Goal: Task Accomplishment & Management: Use online tool/utility

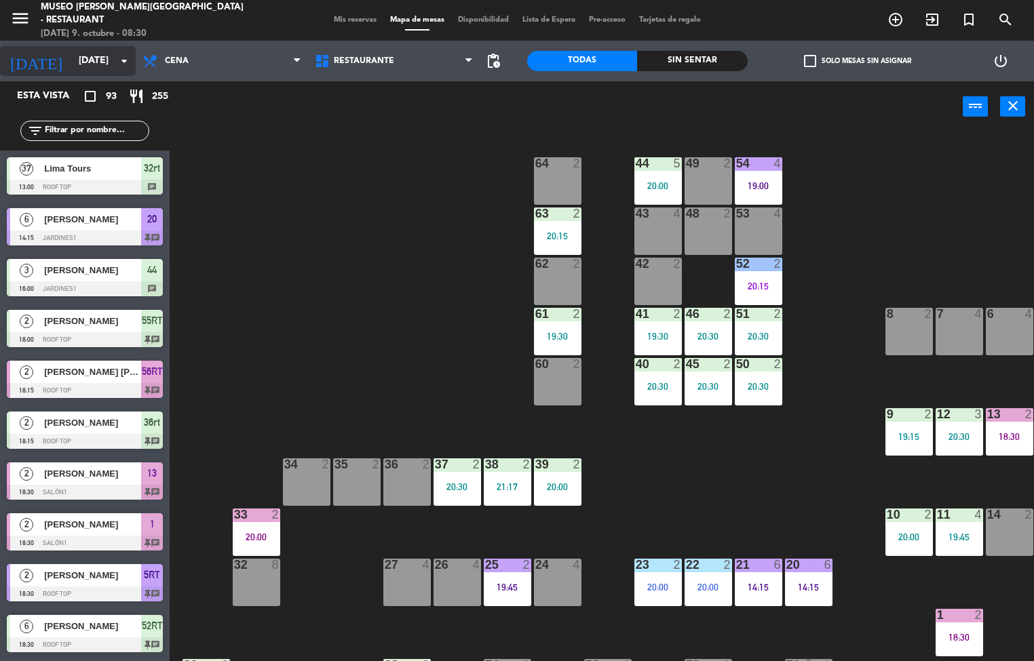
click at [129, 68] on icon "arrow_drop_down" at bounding box center [124, 61] width 16 height 16
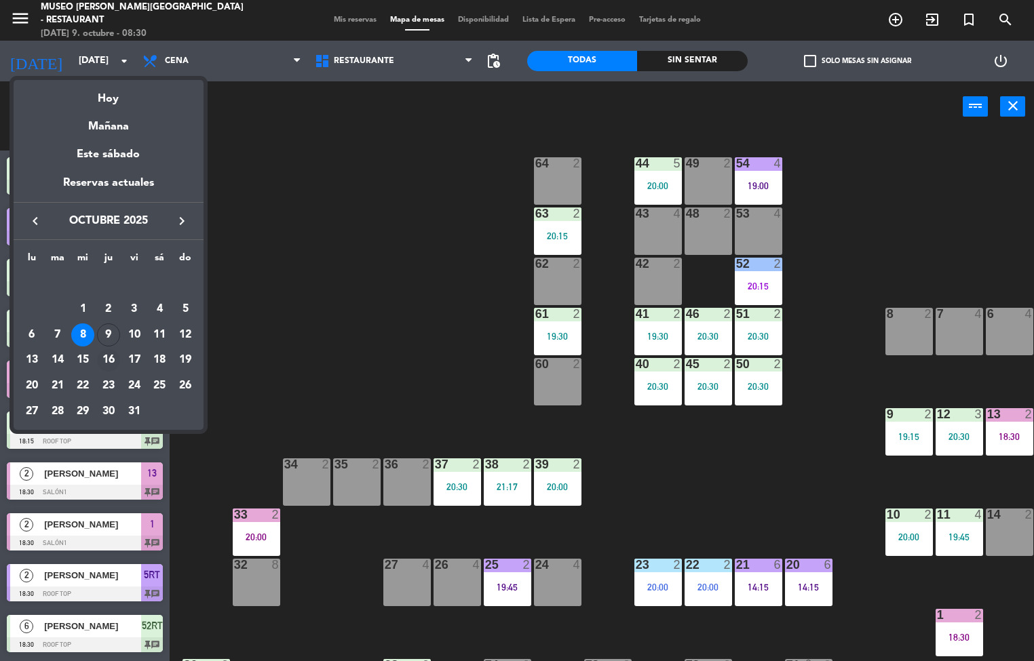
click at [110, 360] on div "16" at bounding box center [108, 360] width 23 height 23
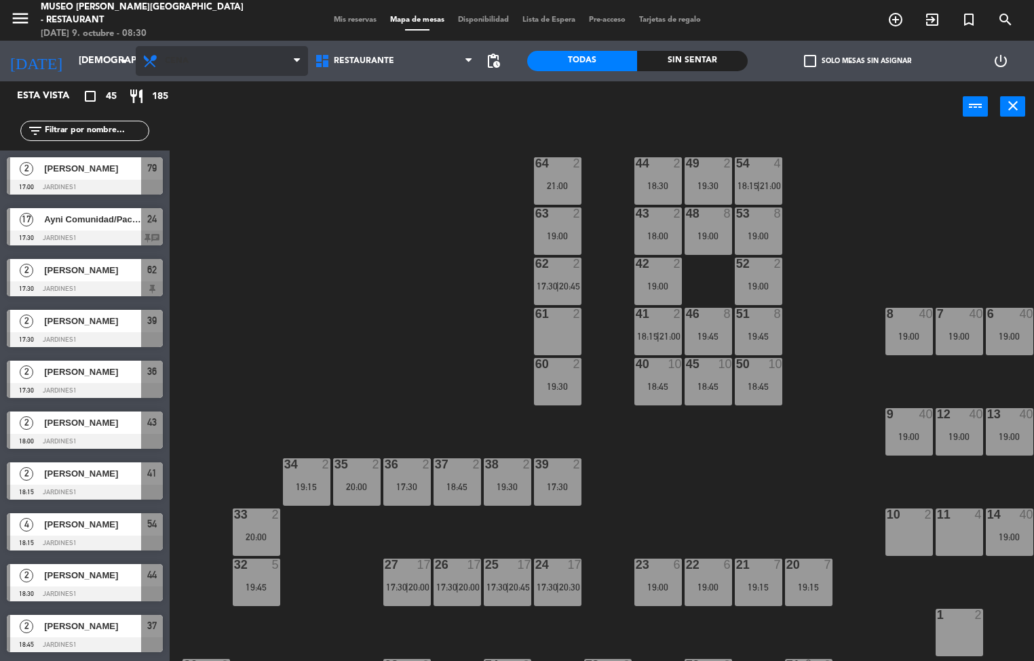
click at [181, 75] on span "Cena" at bounding box center [222, 61] width 172 height 30
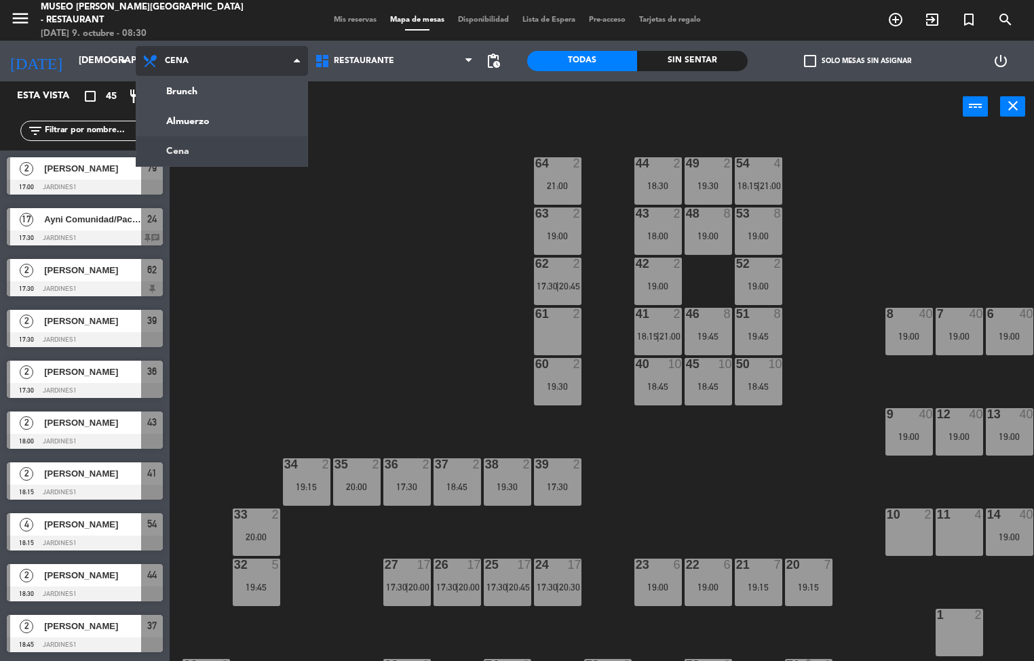
click at [222, 122] on ng-component "menu [GEOGRAPHIC_DATA][PERSON_NAME] - Restaurant [DATE] 9. octubre - 08:30 Mis …" at bounding box center [517, 331] width 1034 height 662
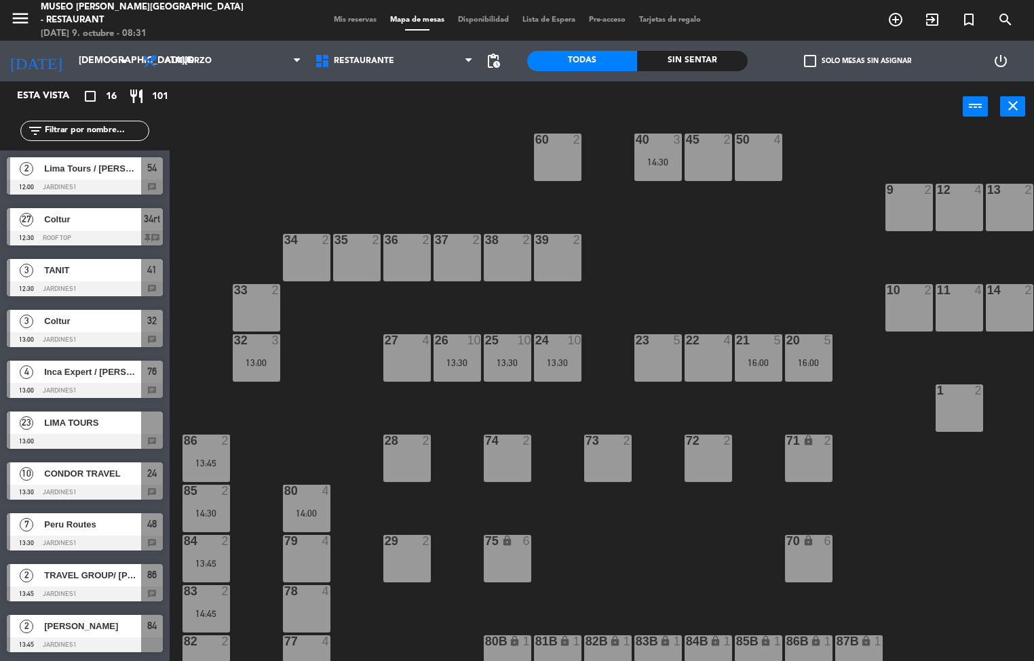
scroll to position [239, 0]
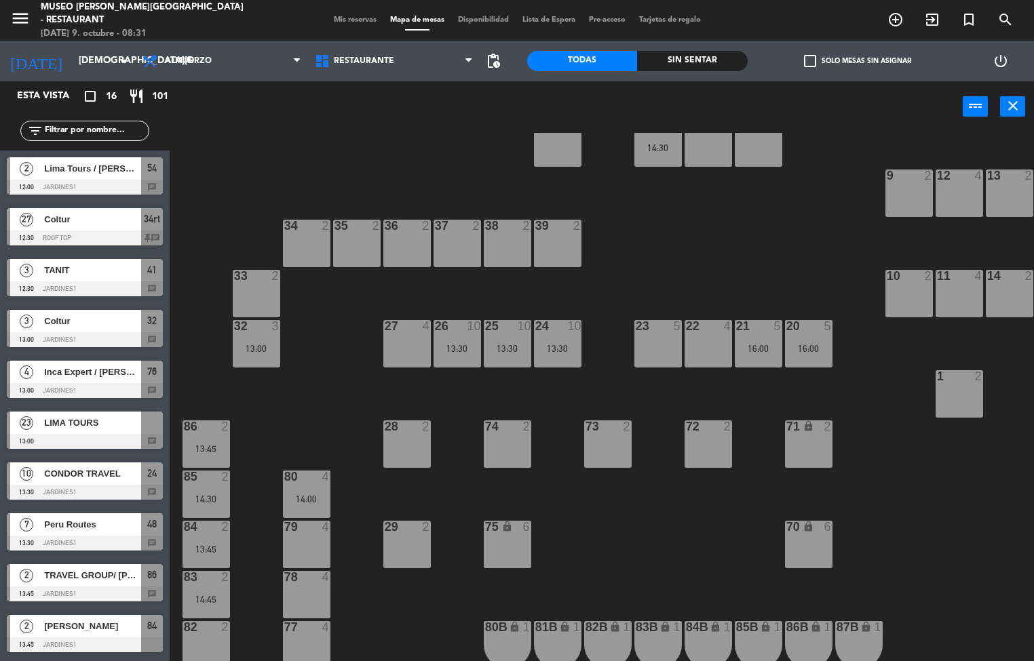
click at [326, 476] on div "4" at bounding box center [326, 477] width 8 height 12
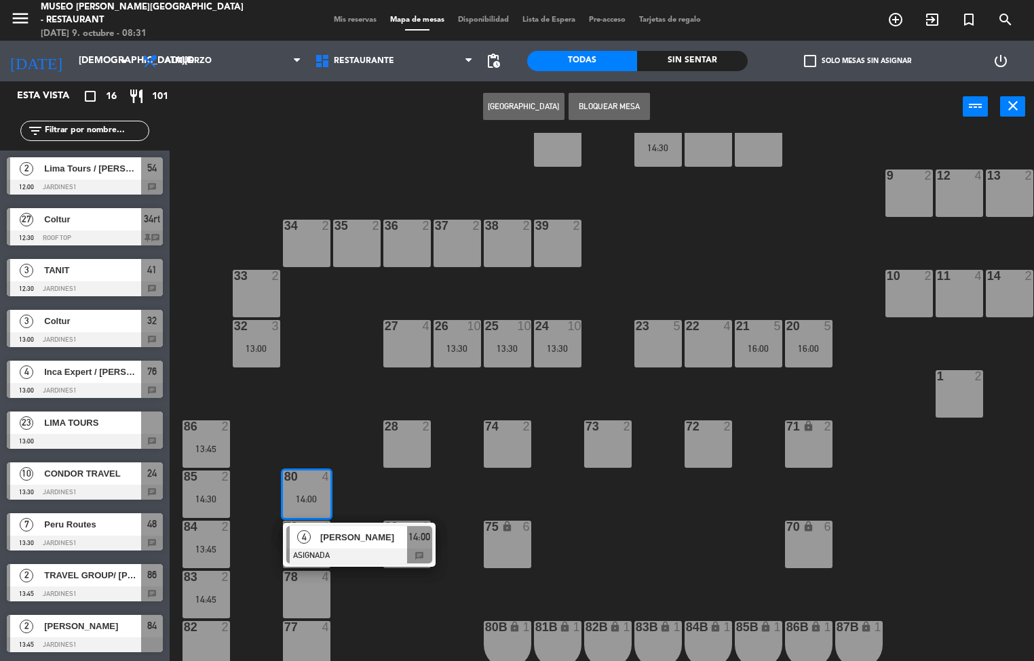
click at [707, 546] on div "44 5 49 2 54 2 12:00 64 2 48 7 13:30 53 7 13:30 63 2 43 4 62 2 42 2 52 2 41 3 1…" at bounding box center [607, 397] width 854 height 529
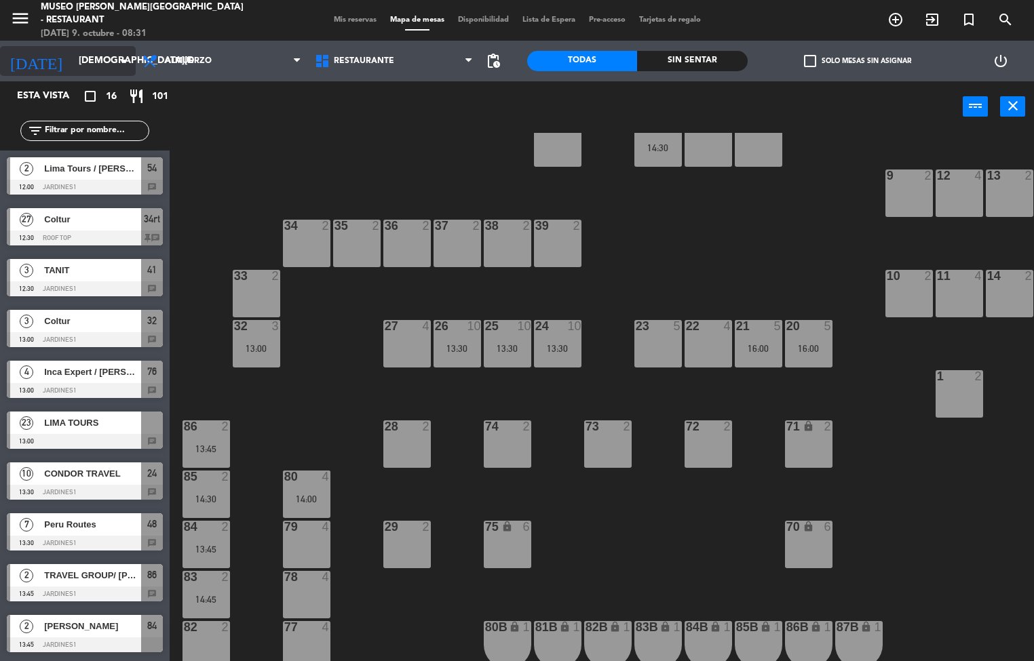
click at [100, 60] on input "[DEMOGRAPHIC_DATA][DATE]" at bounding box center [136, 61] width 129 height 24
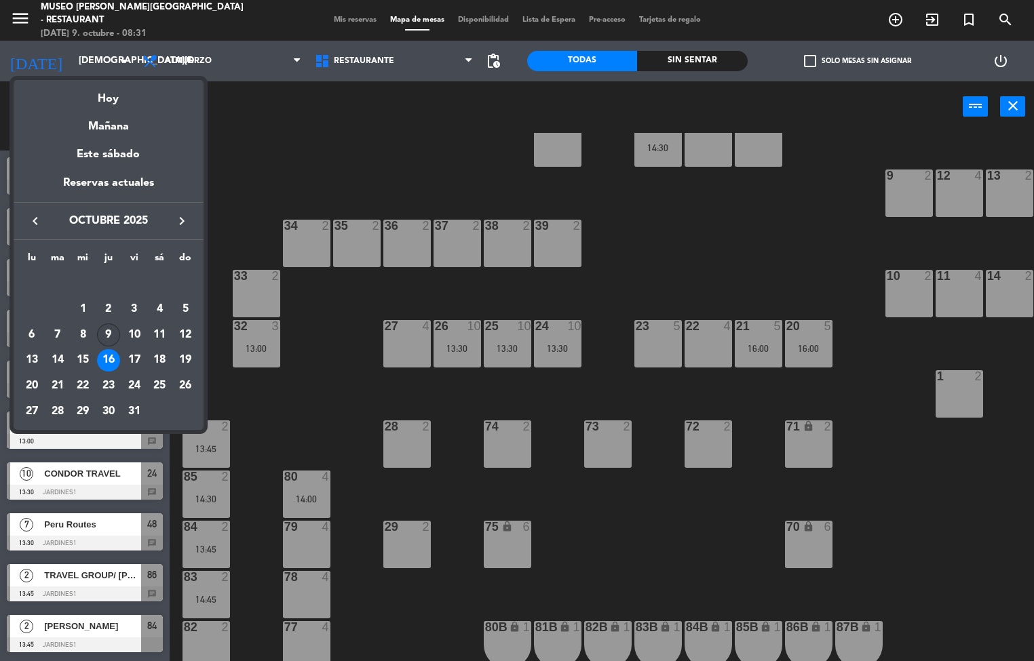
click at [104, 338] on div "9" at bounding box center [108, 335] width 23 height 23
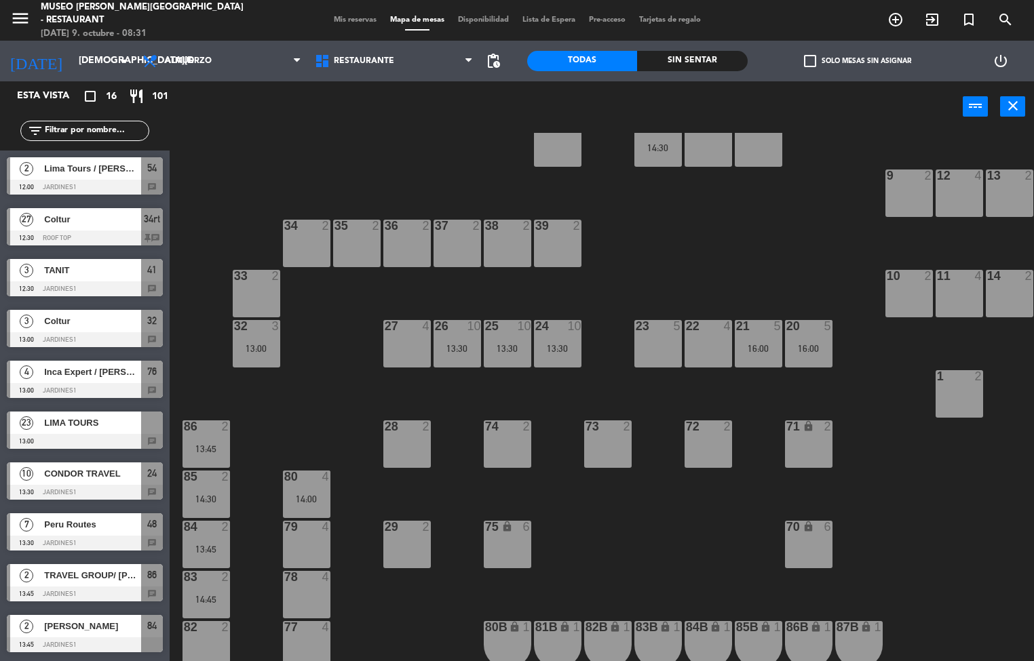
type input "[DEMOGRAPHIC_DATA][DATE]"
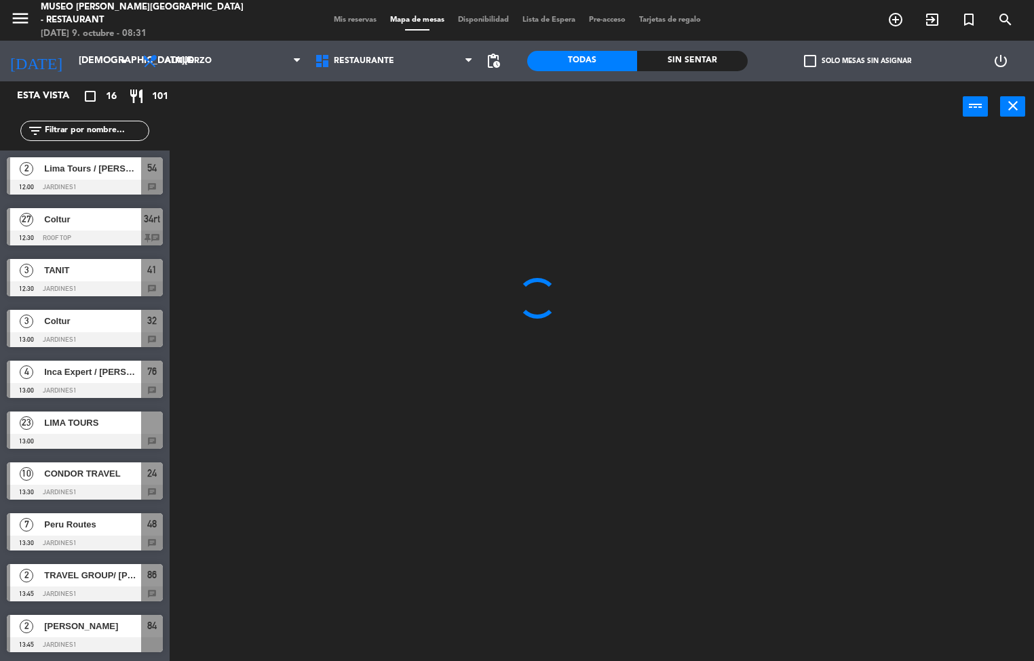
scroll to position [0, 0]
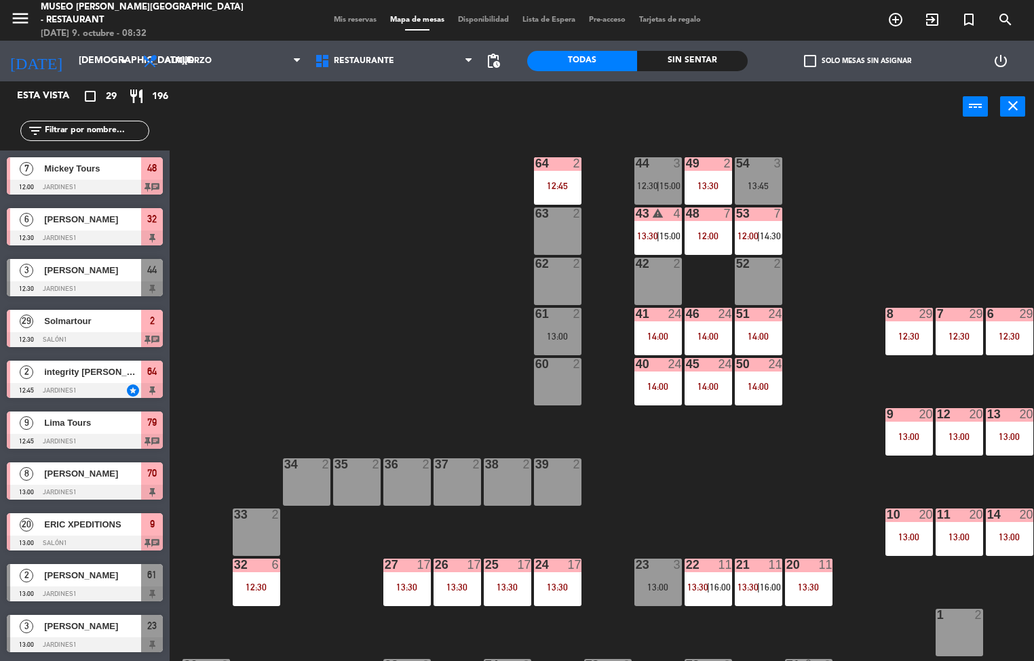
click at [797, 564] on div at bounding box center [808, 565] width 22 height 12
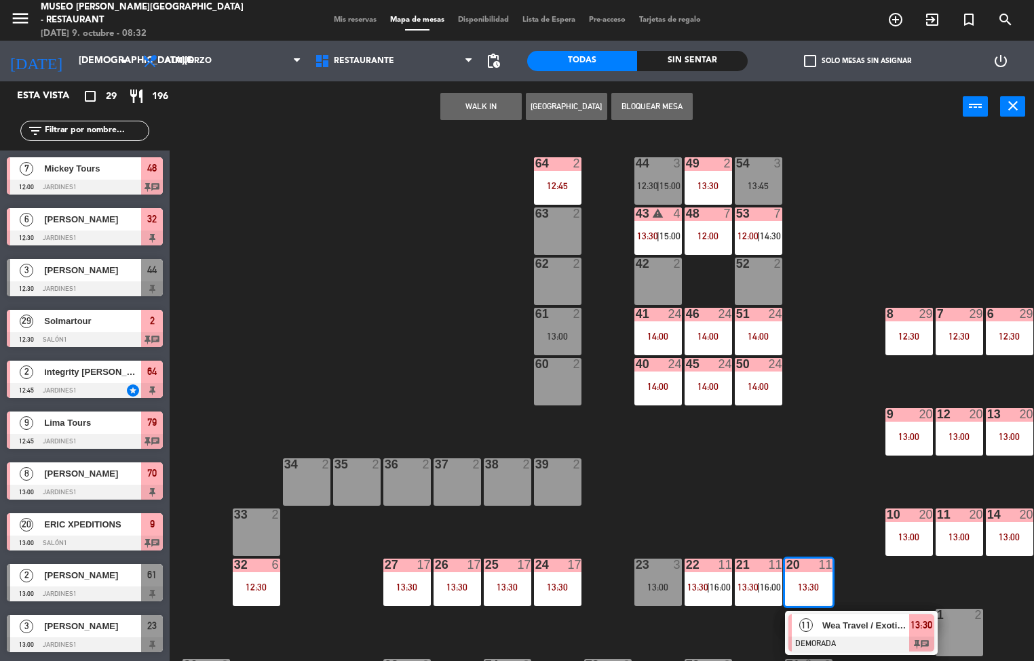
click at [536, 566] on div "24" at bounding box center [535, 565] width 1 height 12
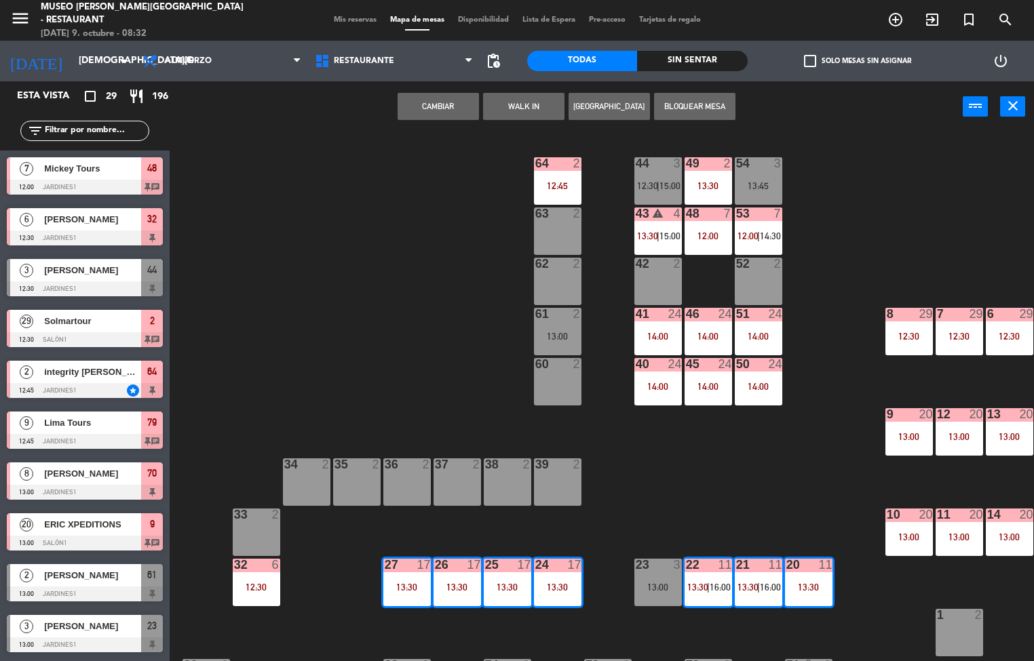
click at [556, 586] on div "13:30" at bounding box center [557, 587] width 47 height 9
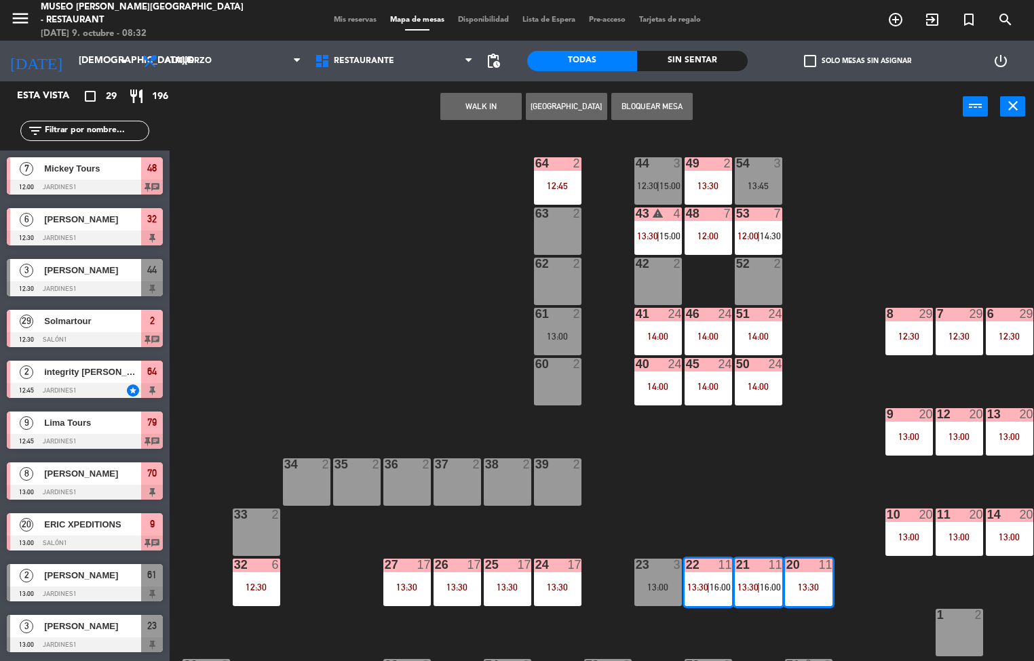
click at [706, 499] on div "44 3 12:30 | 15:00 49 2 13:30 54 3 13:45 64 2 12:45 48 7 12:00 53 7 12:00 | 14:…" at bounding box center [607, 397] width 854 height 529
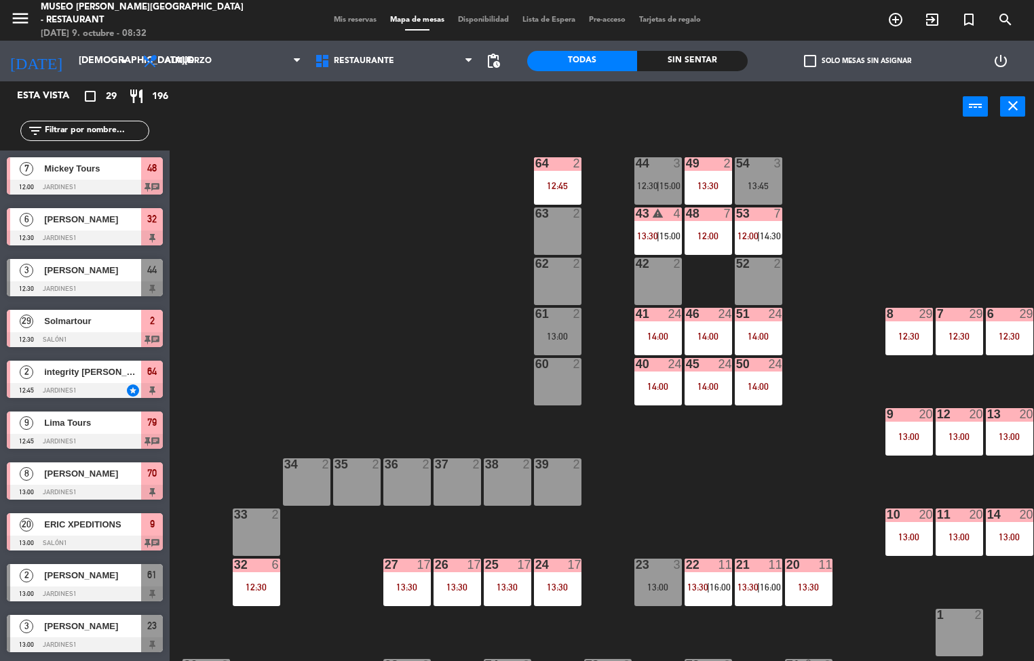
click at [558, 577] on div "24 17 13:30" at bounding box center [557, 582] width 47 height 47
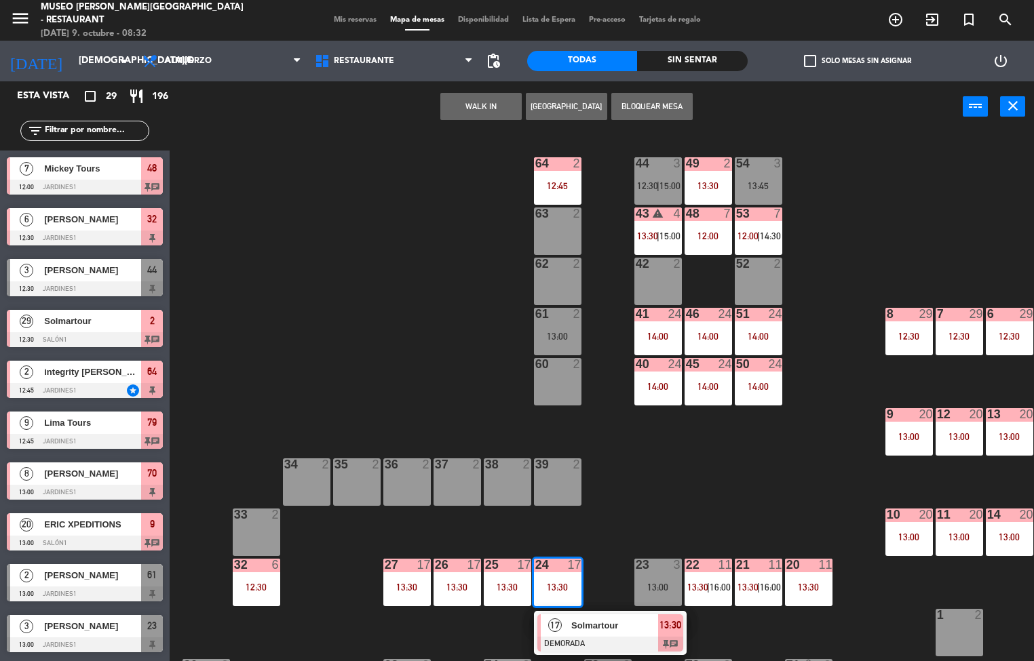
click at [619, 627] on span "Solmartour" at bounding box center [614, 626] width 87 height 14
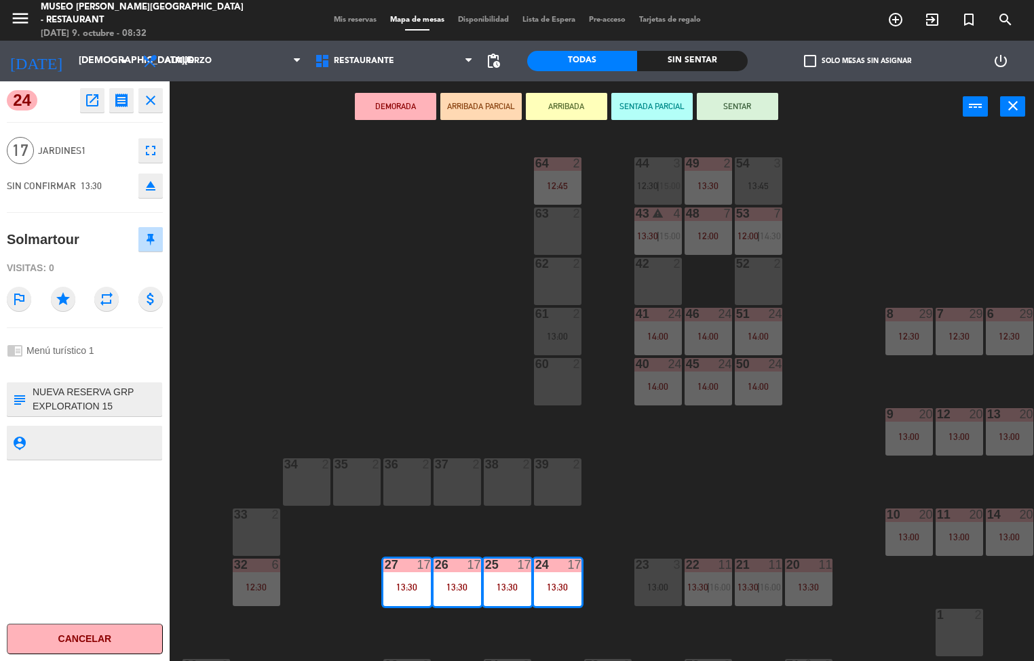
click at [92, 100] on icon "open_in_new" at bounding box center [92, 100] width 16 height 16
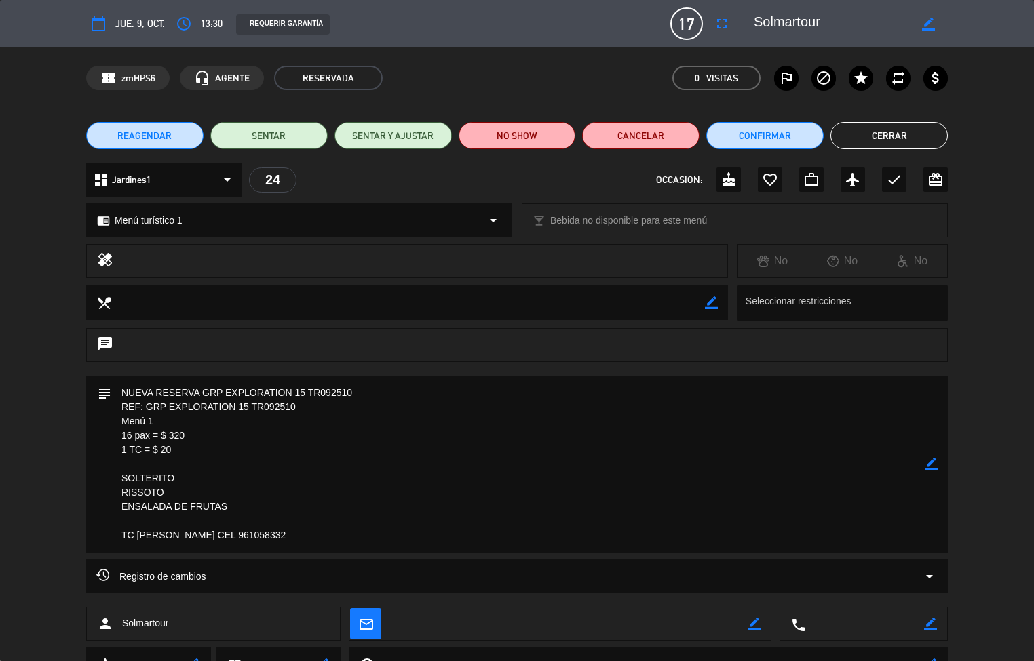
click at [664, 479] on textarea at bounding box center [517, 464] width 813 height 177
click at [908, 131] on button "Cerrar" at bounding box center [888, 135] width 117 height 27
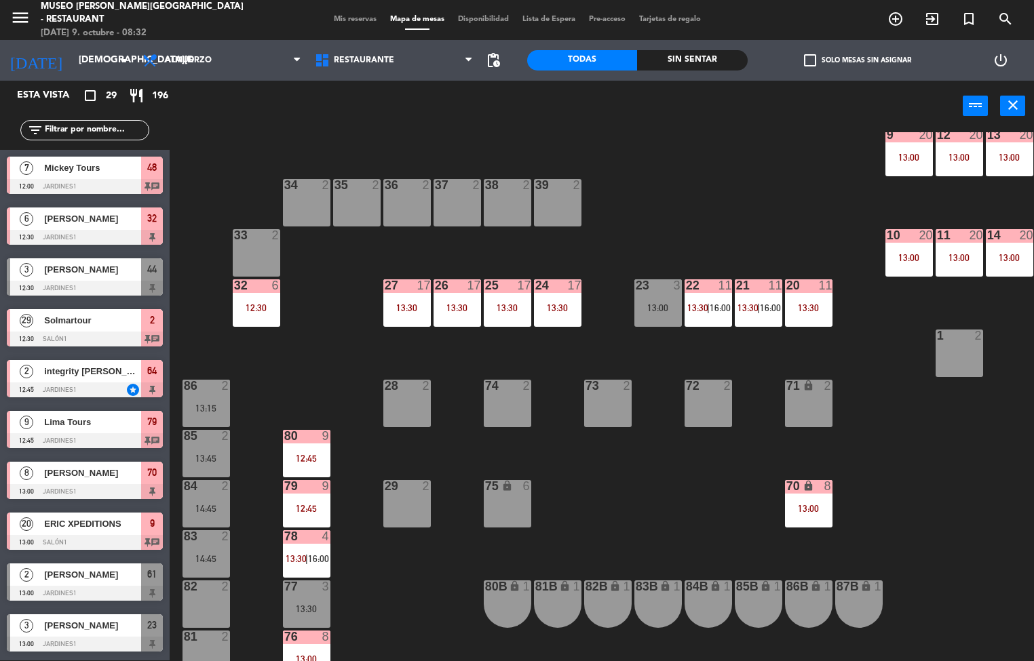
scroll to position [277, 0]
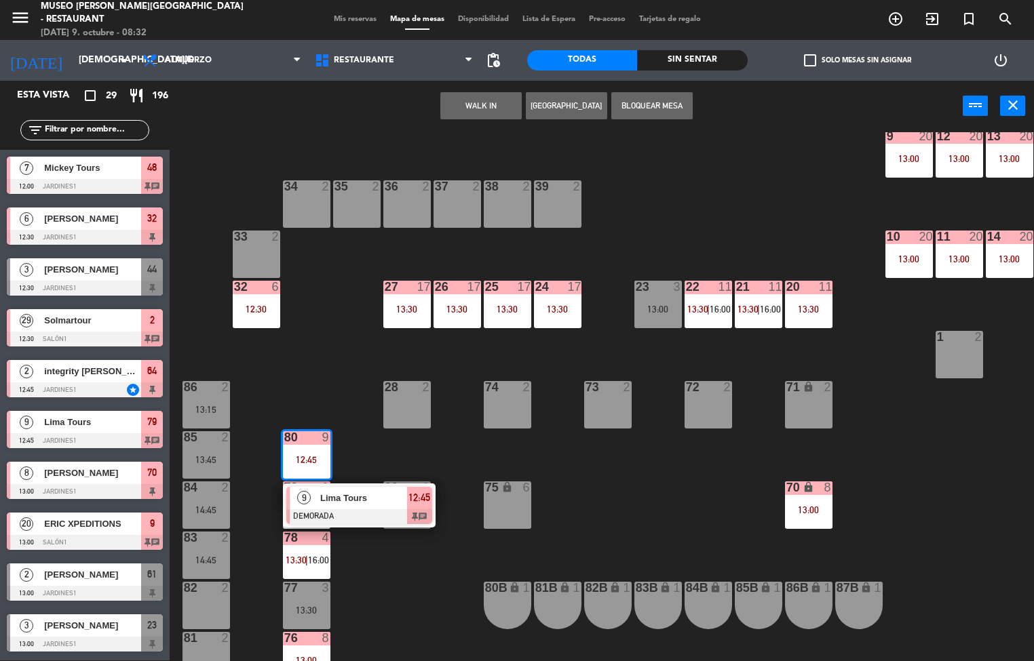
click at [373, 499] on span "Lima Tours" at bounding box center [363, 498] width 87 height 14
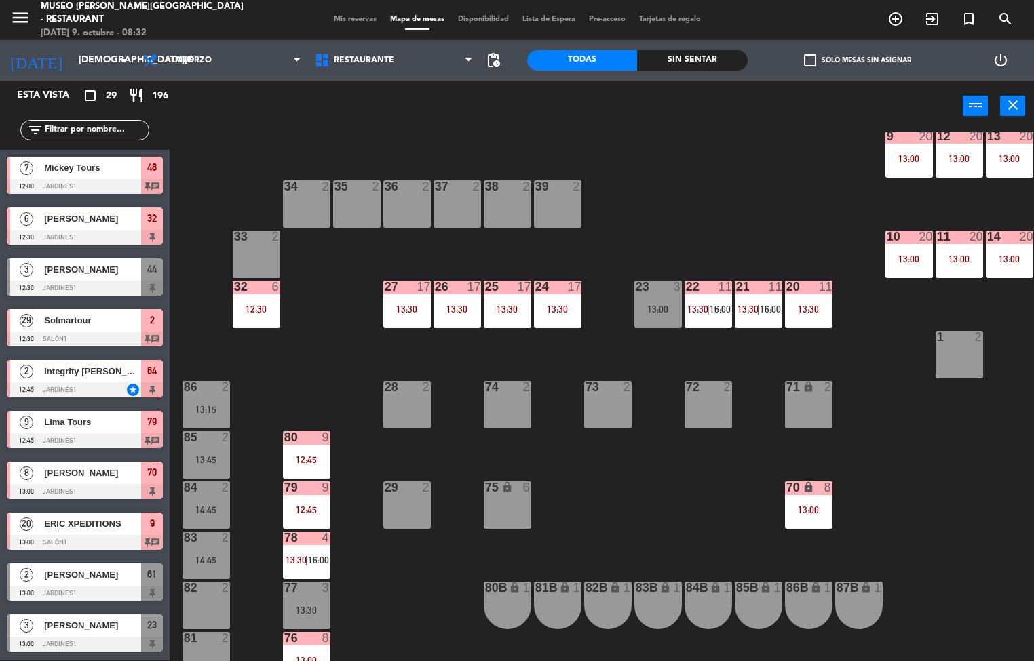
scroll to position [425, 0]
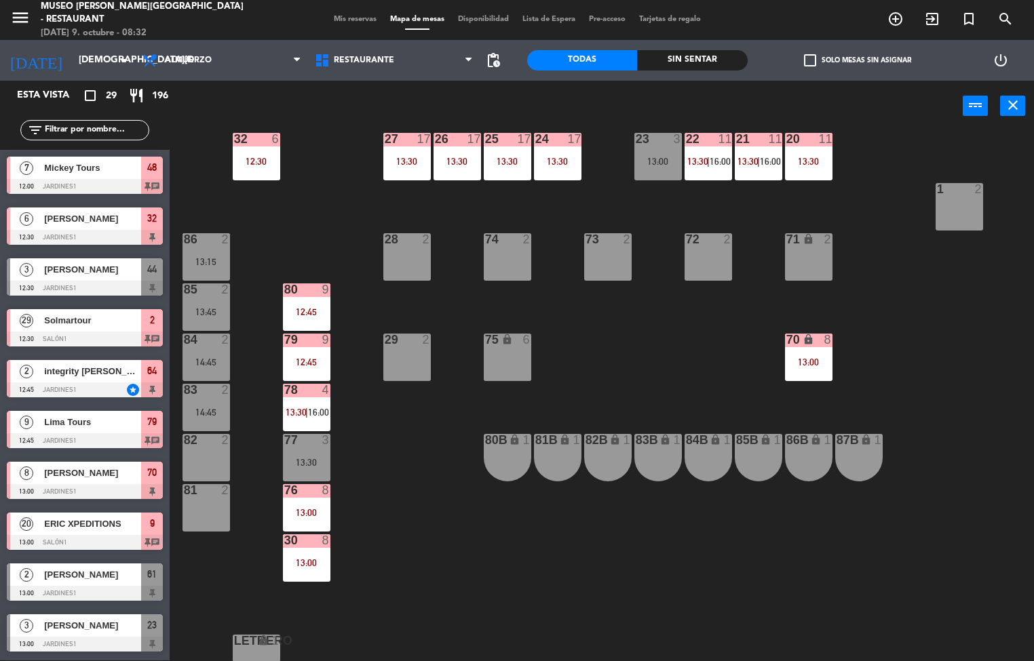
click at [308, 407] on span "16:00" at bounding box center [318, 412] width 21 height 11
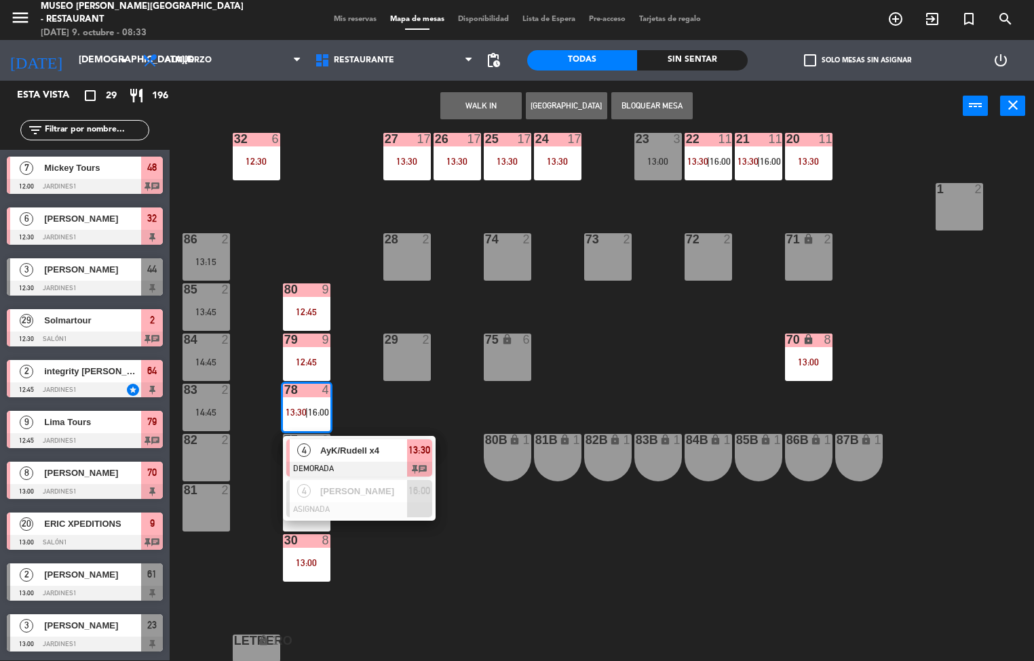
click at [359, 454] on span "AyK/Rudell x4" at bounding box center [363, 451] width 87 height 14
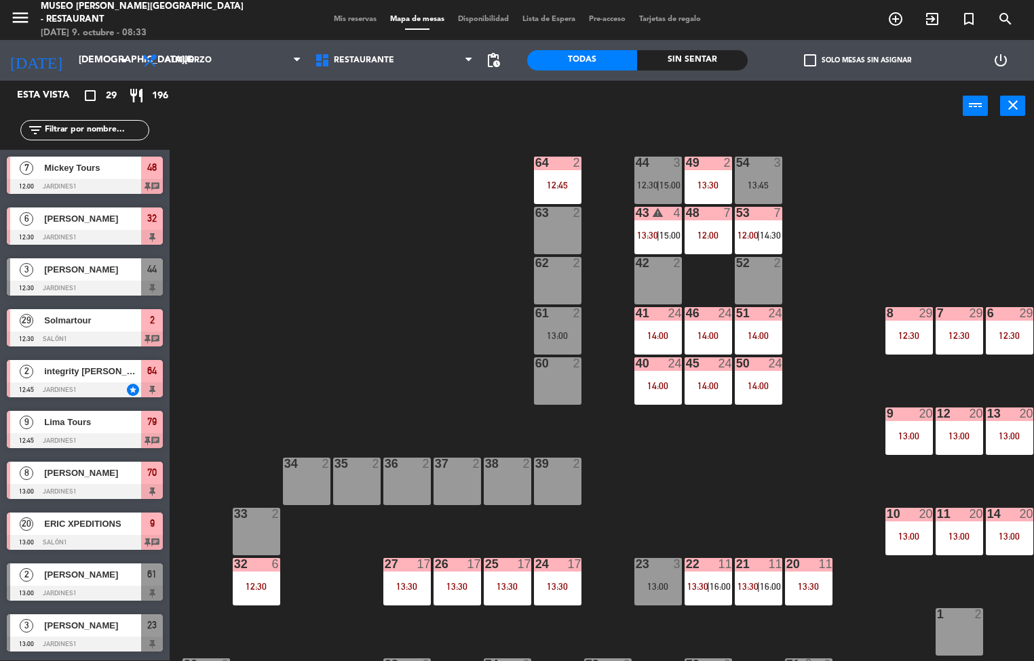
scroll to position [2, 0]
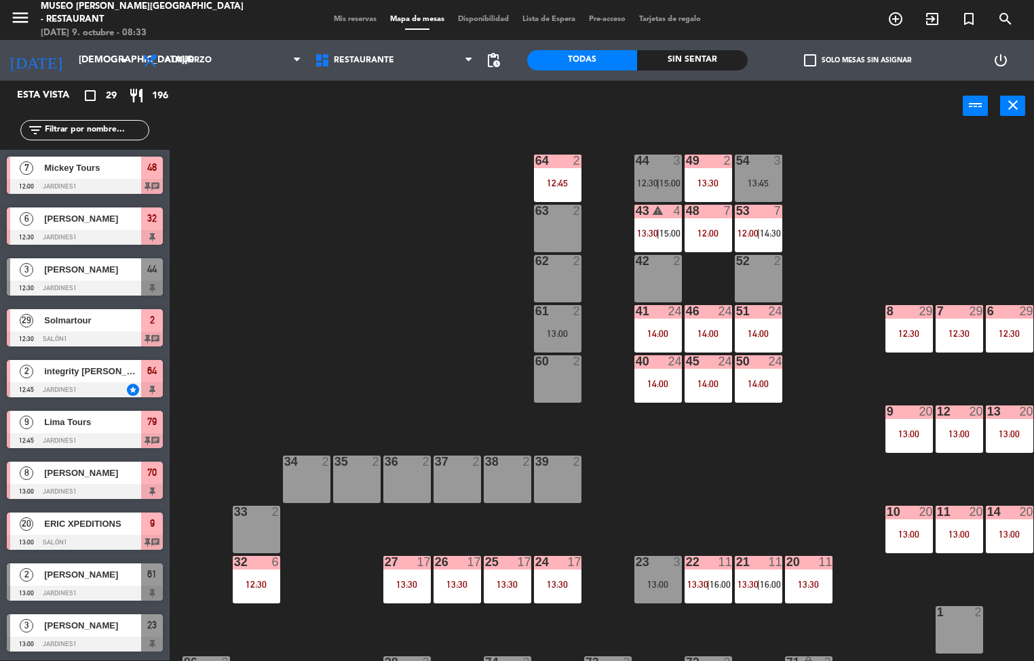
click at [762, 214] on div at bounding box center [758, 211] width 22 height 12
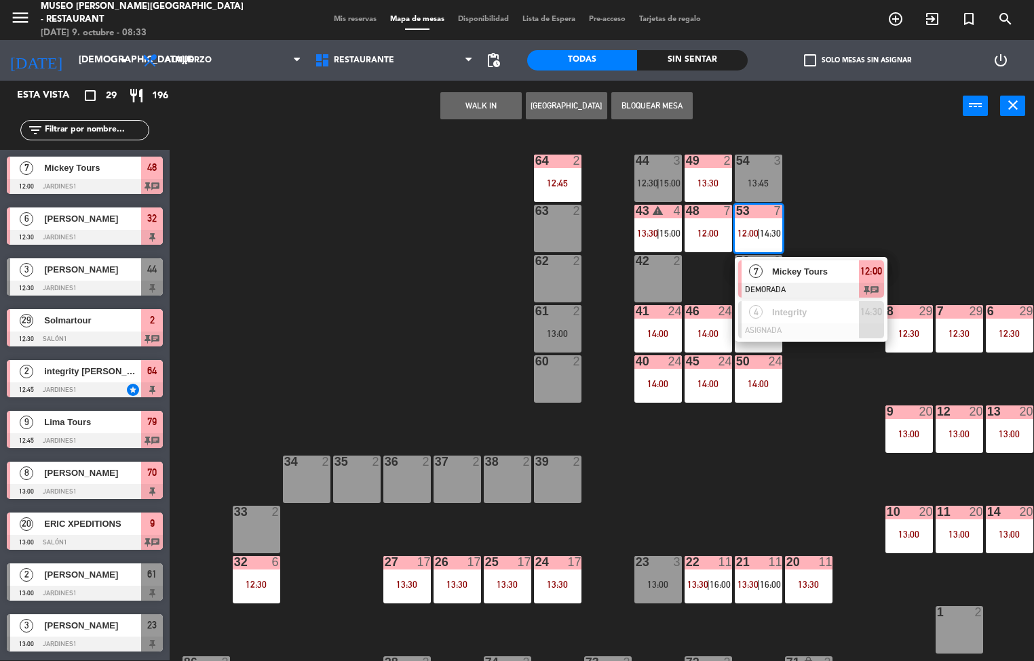
click at [769, 499] on div "44 3 12:30 | 15:00 49 2 13:30 54 3 13:45 64 2 12:45 48 7 12:00 53 7 12:00 | 14:…" at bounding box center [607, 396] width 854 height 529
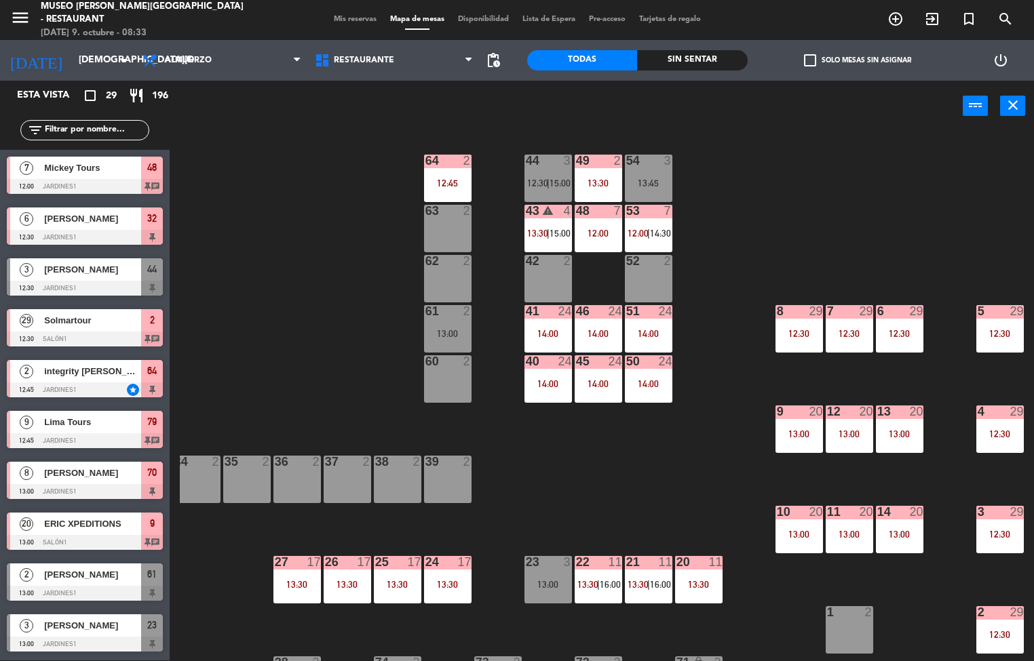
scroll to position [2, 109]
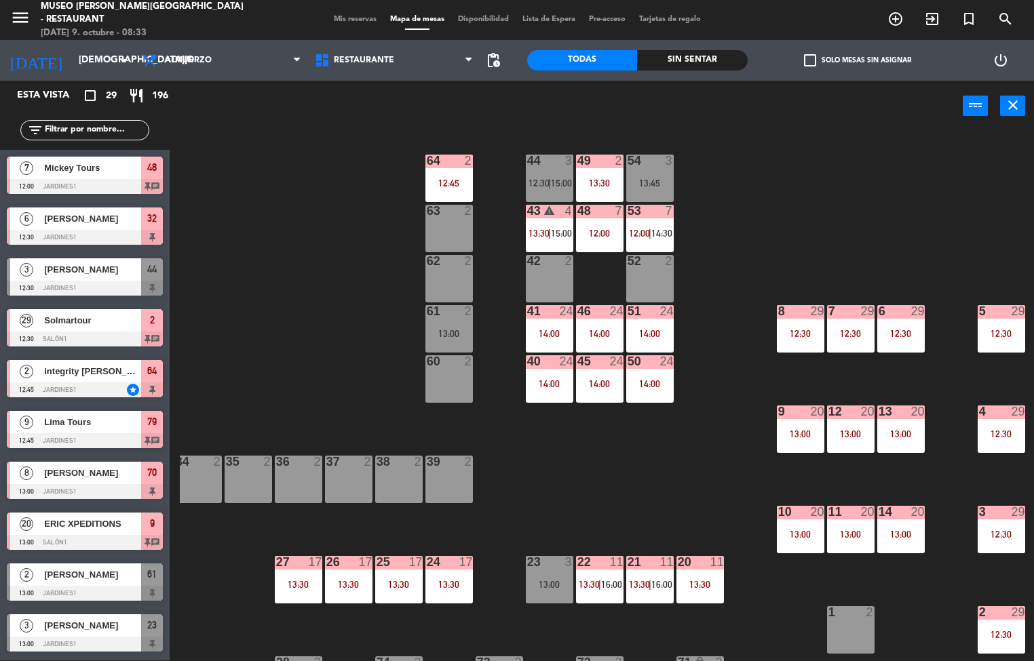
click at [800, 330] on div "12:30" at bounding box center [800, 333] width 47 height 9
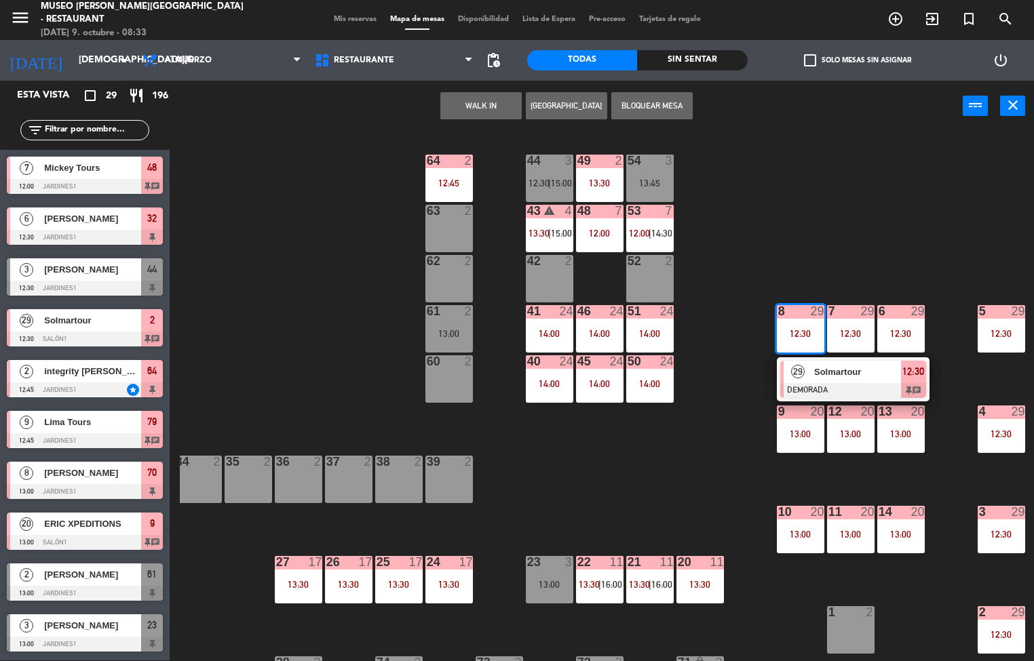
click at [706, 470] on div "44 3 12:30 | 15:00 49 2 13:30 54 3 13:45 64 2 12:45 48 7 12:00 53 7 12:00 | 14:…" at bounding box center [607, 396] width 854 height 529
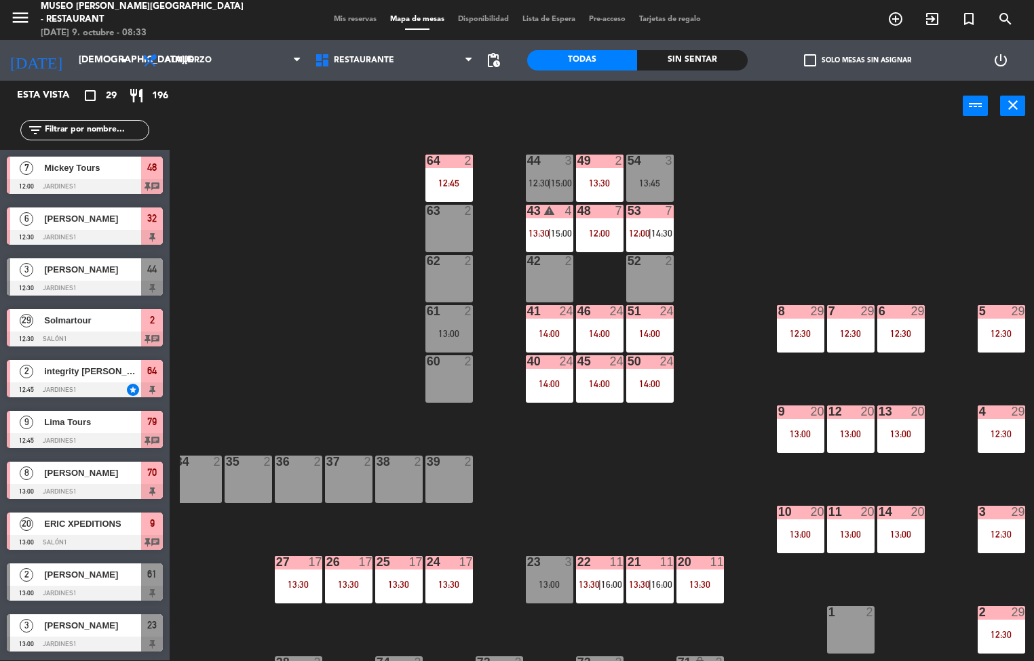
click at [792, 433] on div "13:00" at bounding box center [800, 433] width 47 height 9
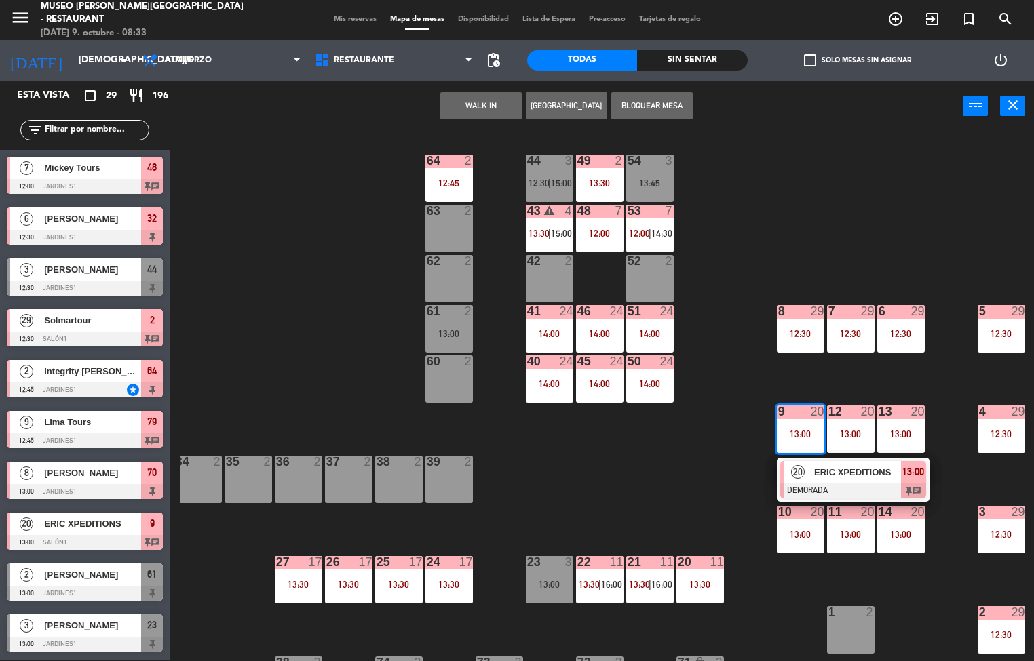
click at [874, 472] on span "ERIC XPEDITIONS" at bounding box center [857, 472] width 87 height 14
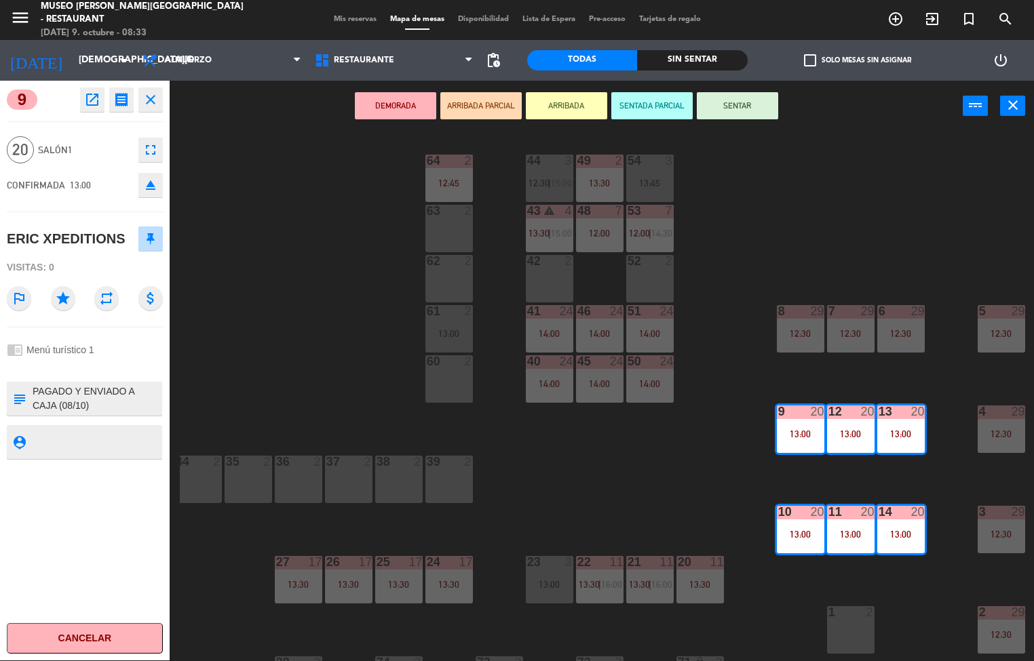
click at [92, 107] on icon "open_in_new" at bounding box center [92, 100] width 16 height 16
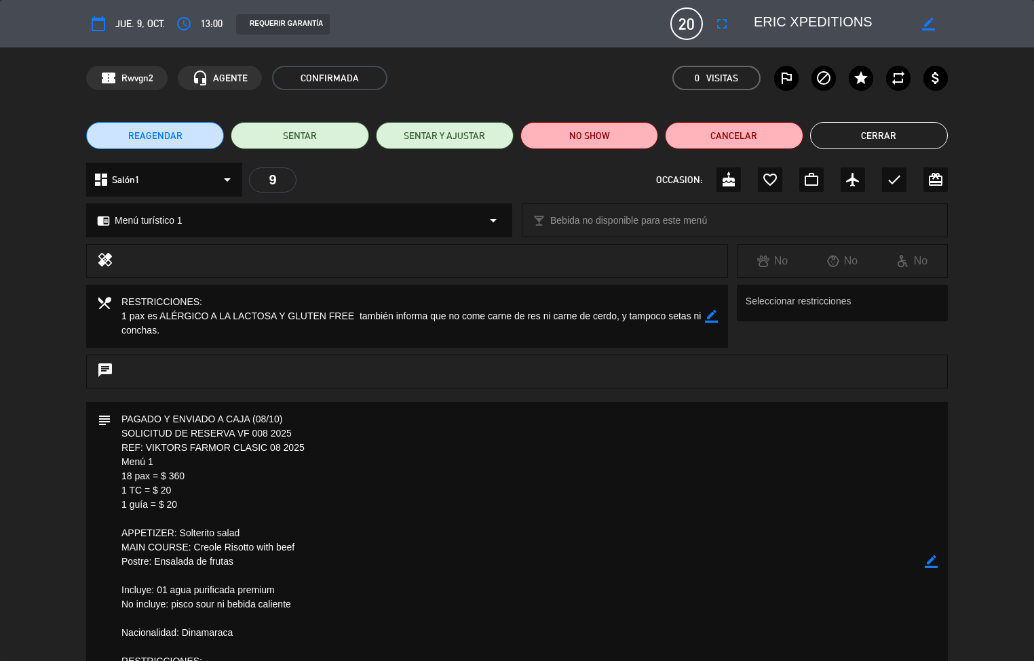
click at [674, 531] on textarea at bounding box center [517, 562] width 813 height 320
click at [914, 131] on button "Cerrar" at bounding box center [879, 135] width 138 height 27
